Goal: Transaction & Acquisition: Purchase product/service

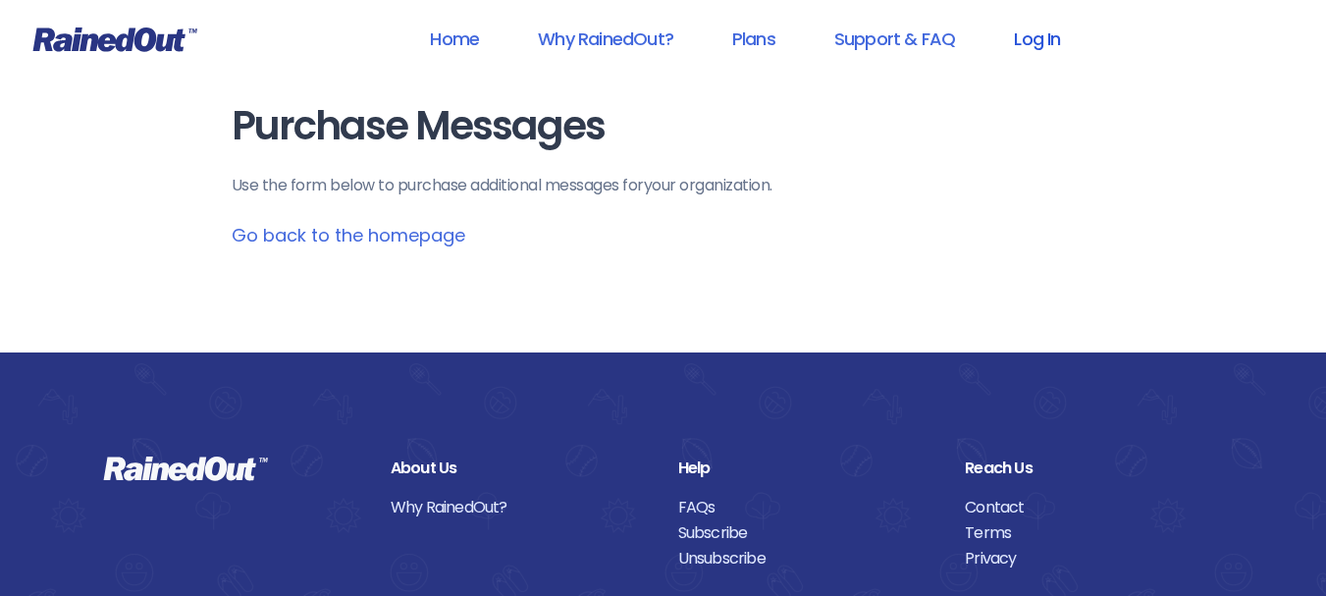
click at [1032, 44] on link "Log In" at bounding box center [1036, 39] width 97 height 44
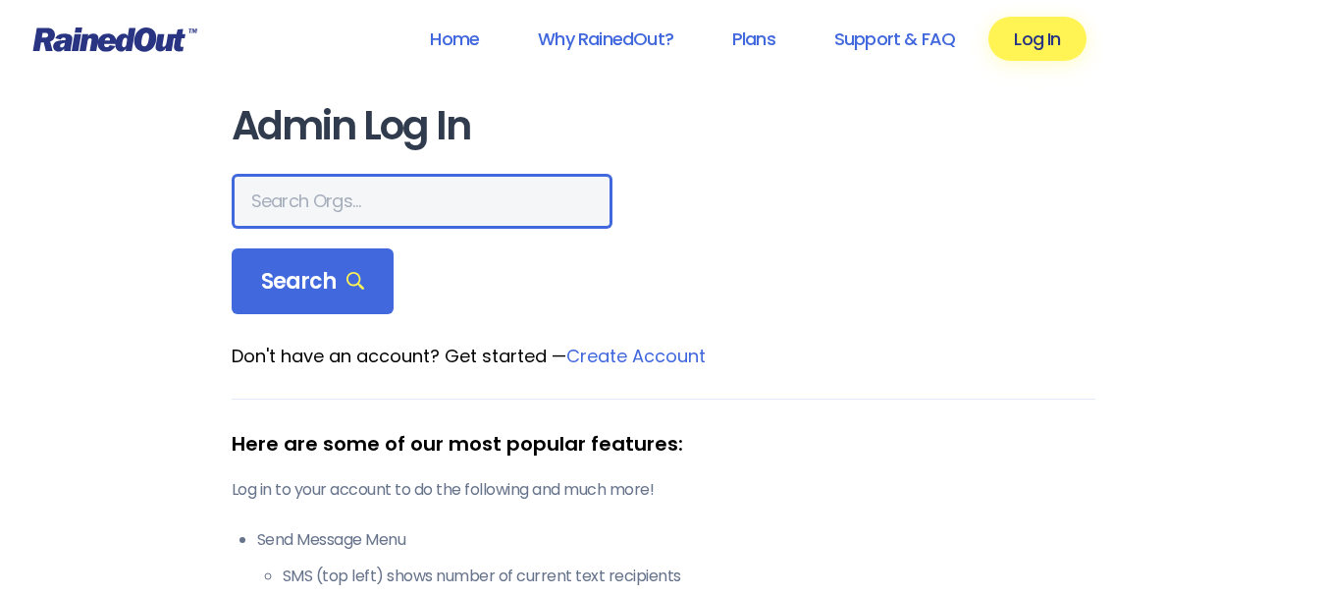
click at [333, 190] on input "text" at bounding box center [422, 201] width 381 height 55
type input "devon"
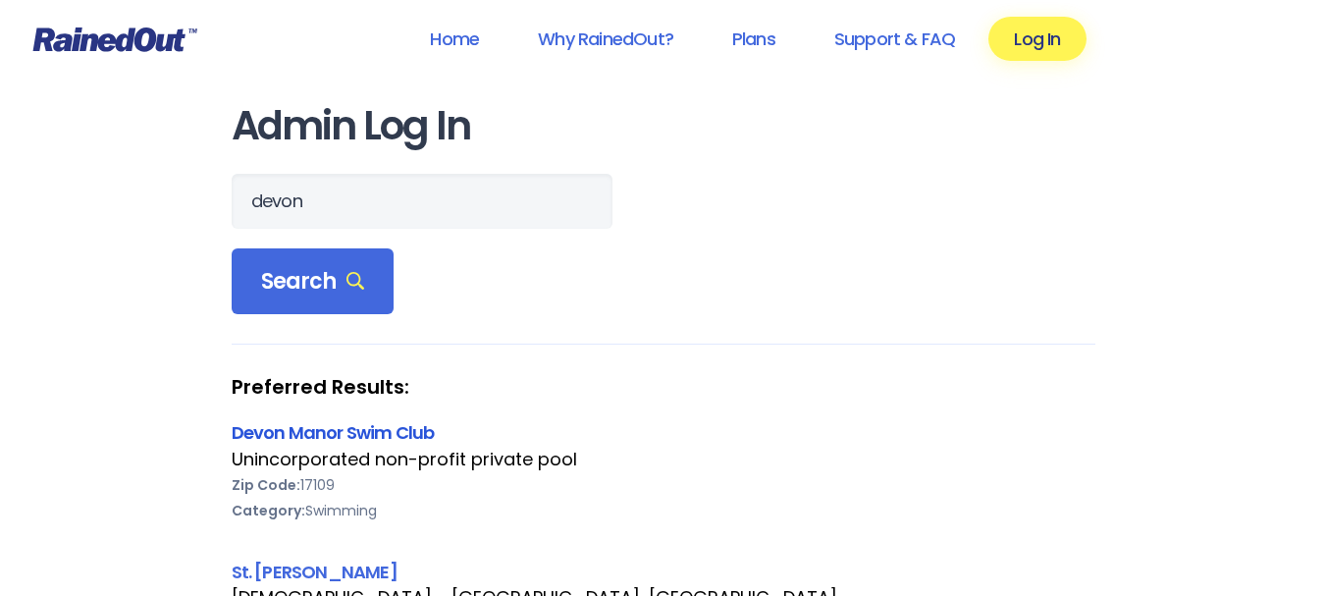
click at [338, 431] on link "Devon Manor Swim Club" at bounding box center [333, 432] width 203 height 25
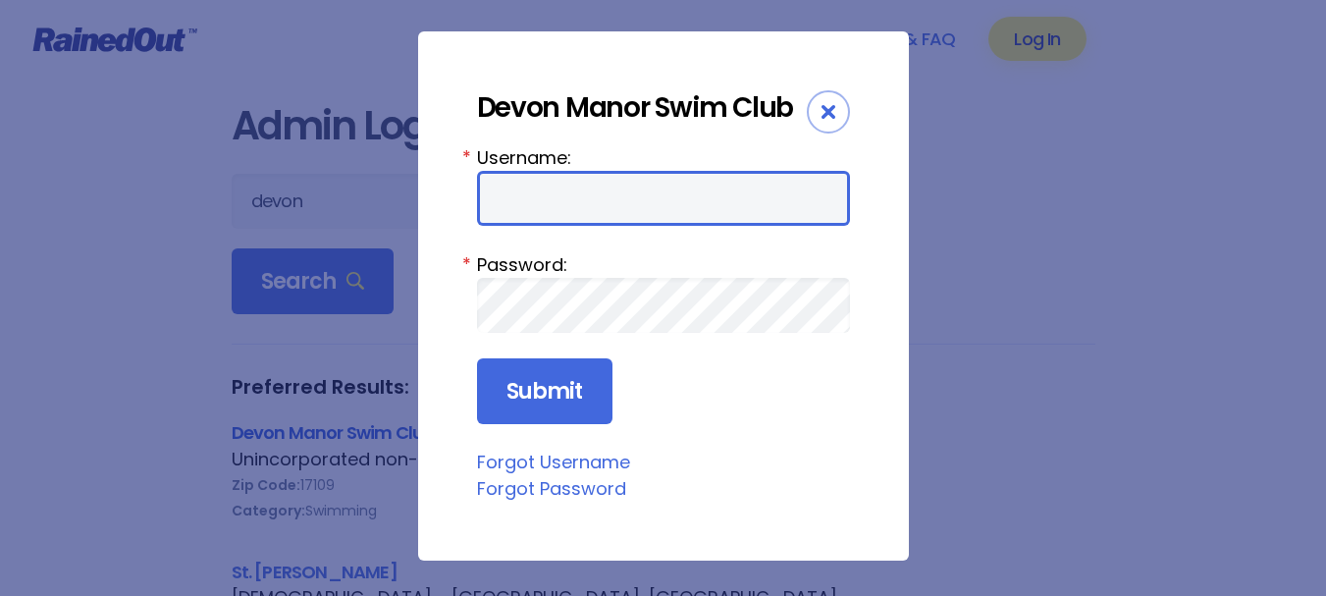
type input "DevonManor"
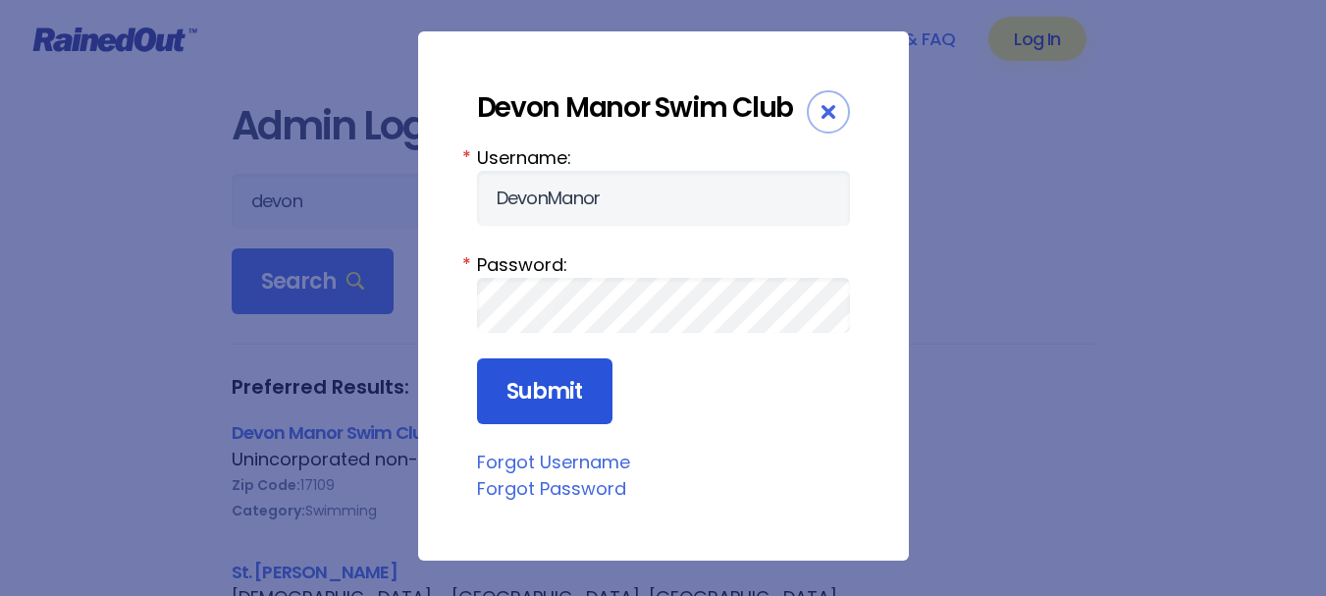
click at [535, 398] on input "Submit" at bounding box center [544, 391] width 135 height 67
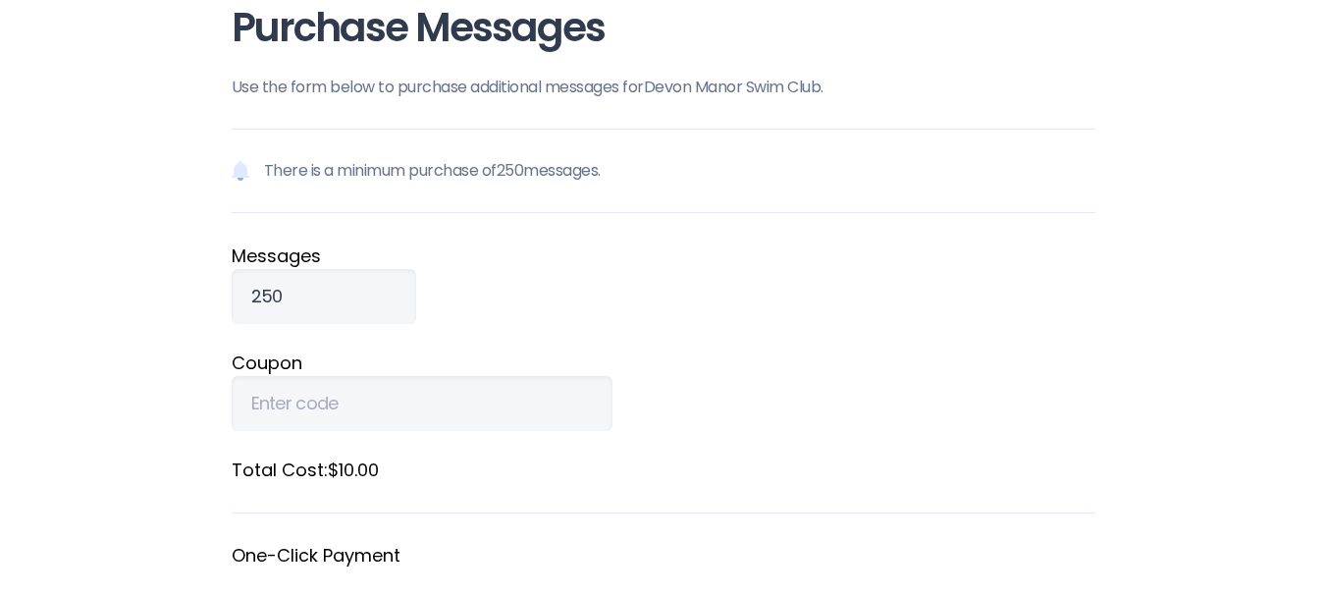
scroll to position [196, 0]
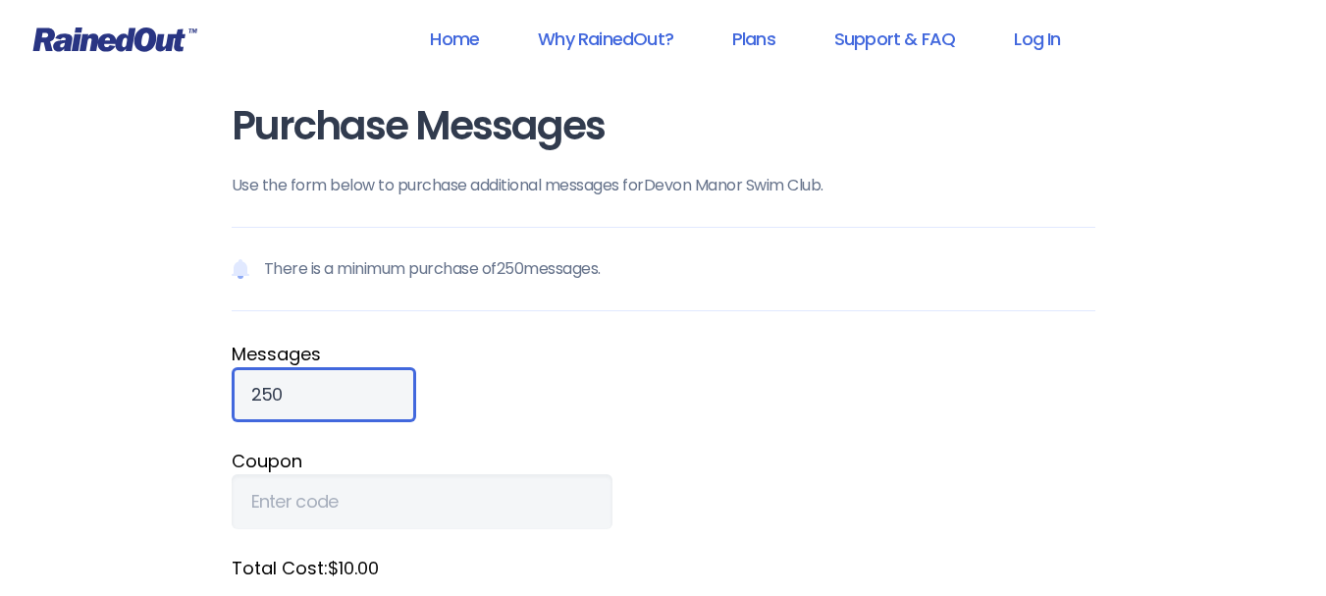
drag, startPoint x: 310, startPoint y: 396, endPoint x: 221, endPoint y: 386, distance: 89.9
click at [221, 386] on div "Purchase Messages Use the form below to purchase additional messages for Devon …" at bounding box center [663, 541] width 942 height 1083
type input "387"
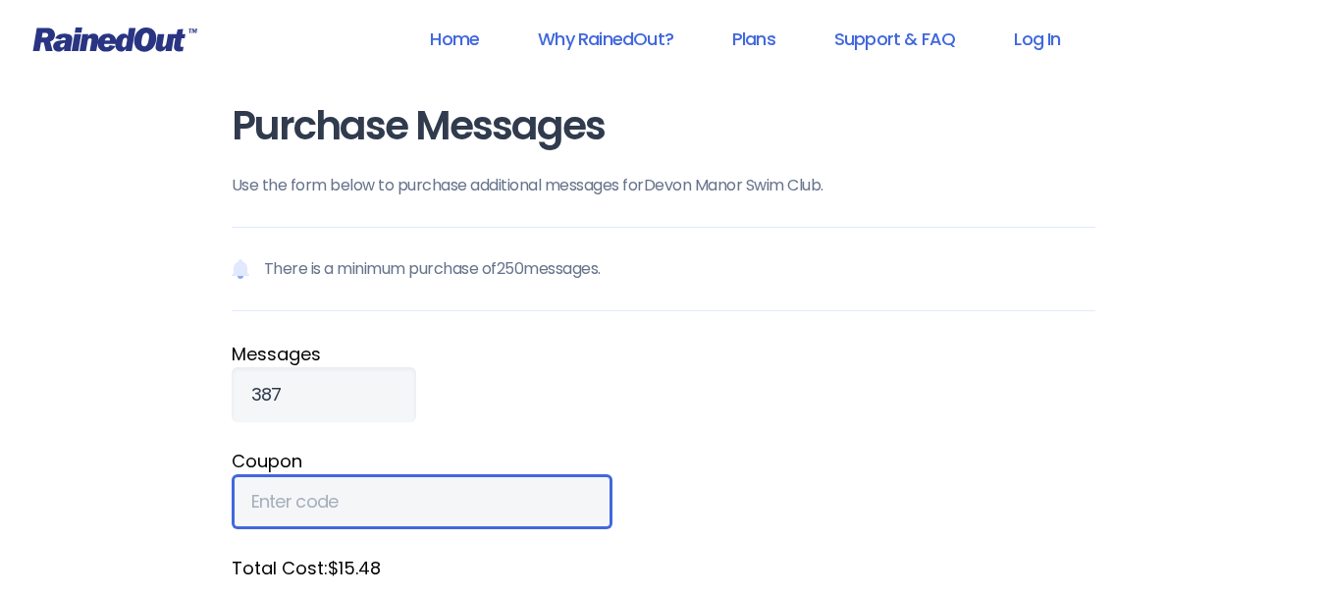
click at [279, 504] on input "Coupon" at bounding box center [422, 501] width 381 height 55
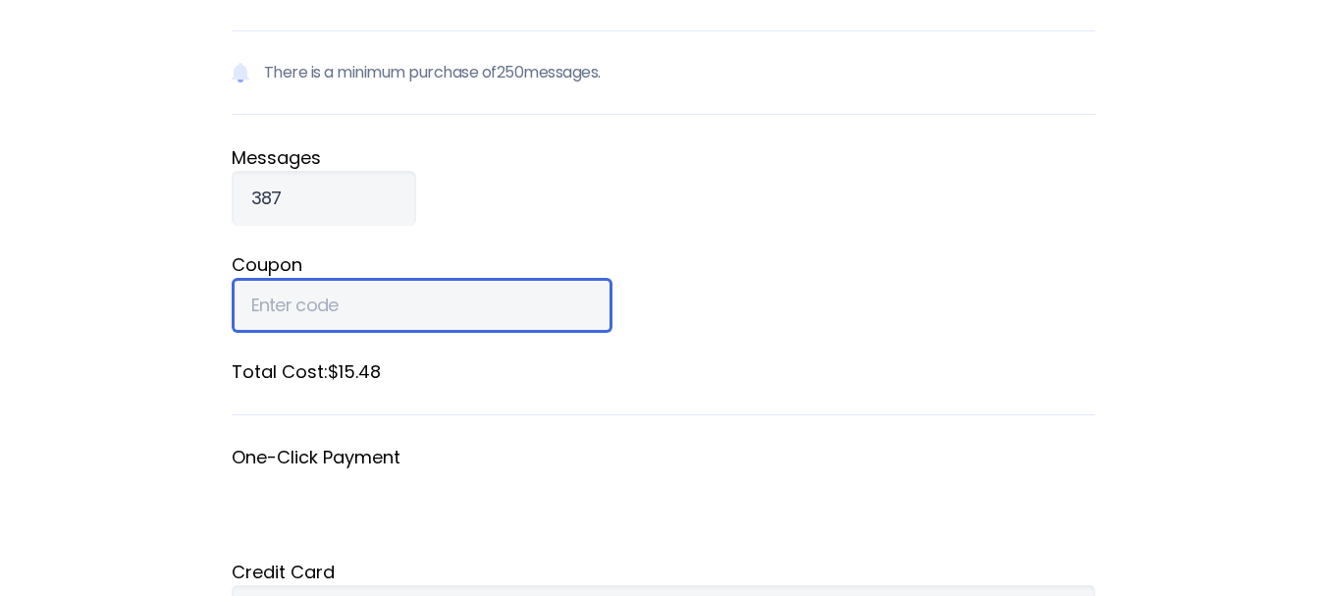
scroll to position [392, 0]
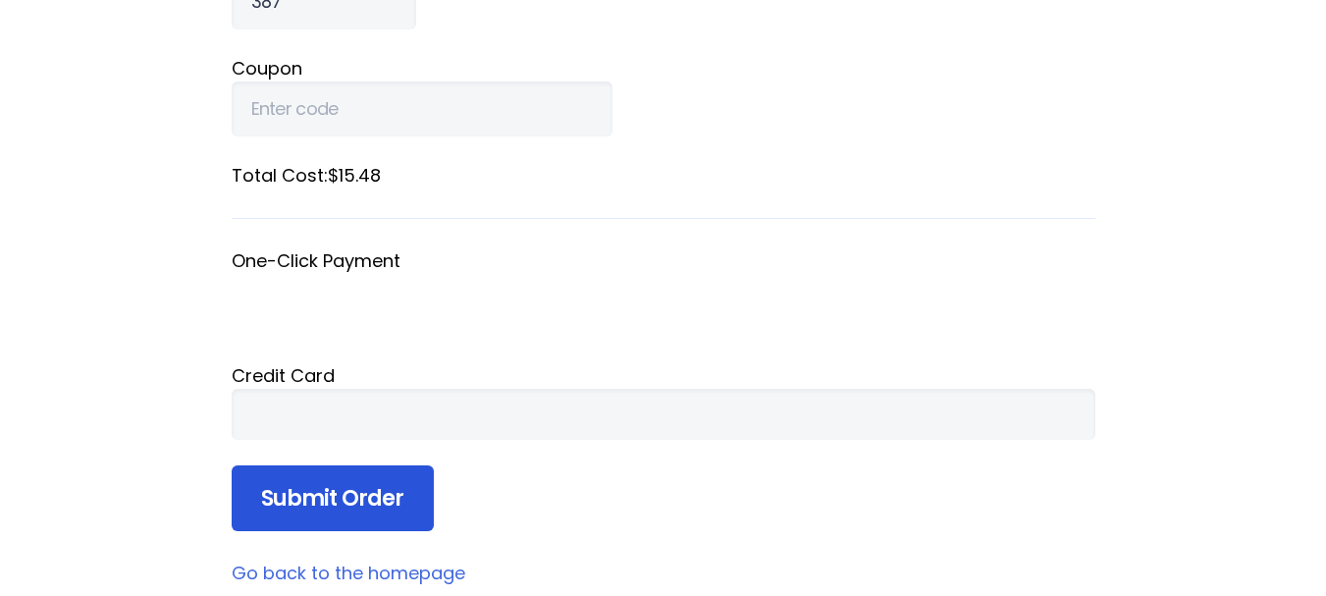
click at [359, 502] on input "Submit Order" at bounding box center [333, 498] width 202 height 67
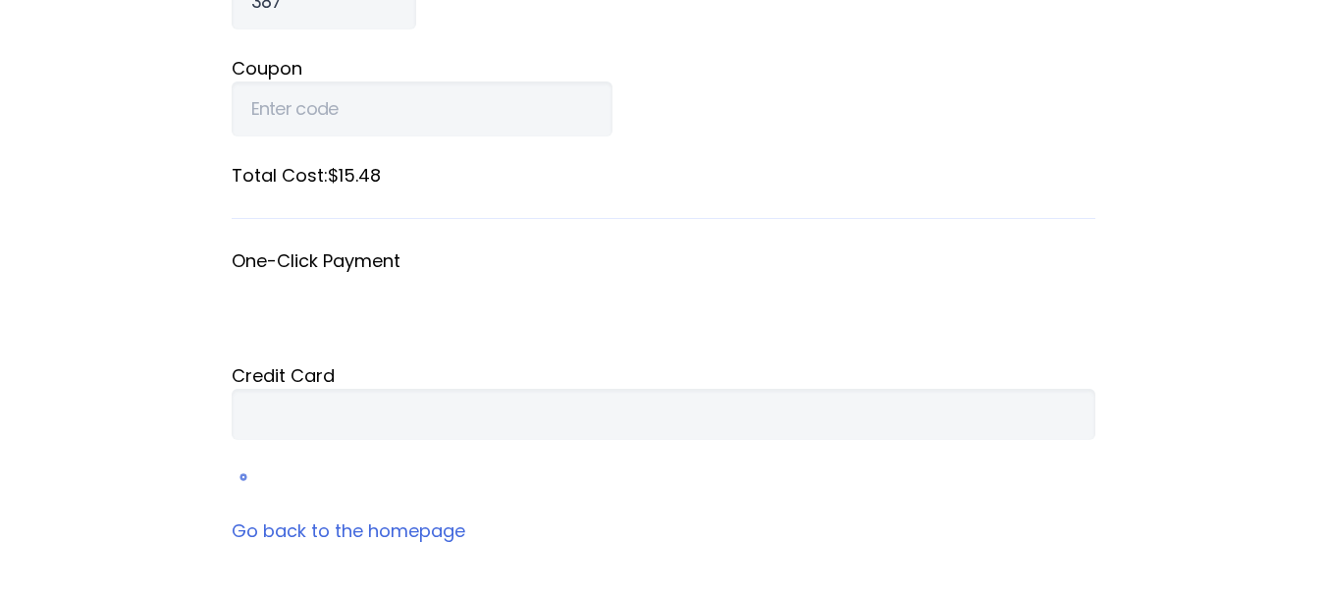
scroll to position [384, 0]
